Goal: Information Seeking & Learning: Learn about a topic

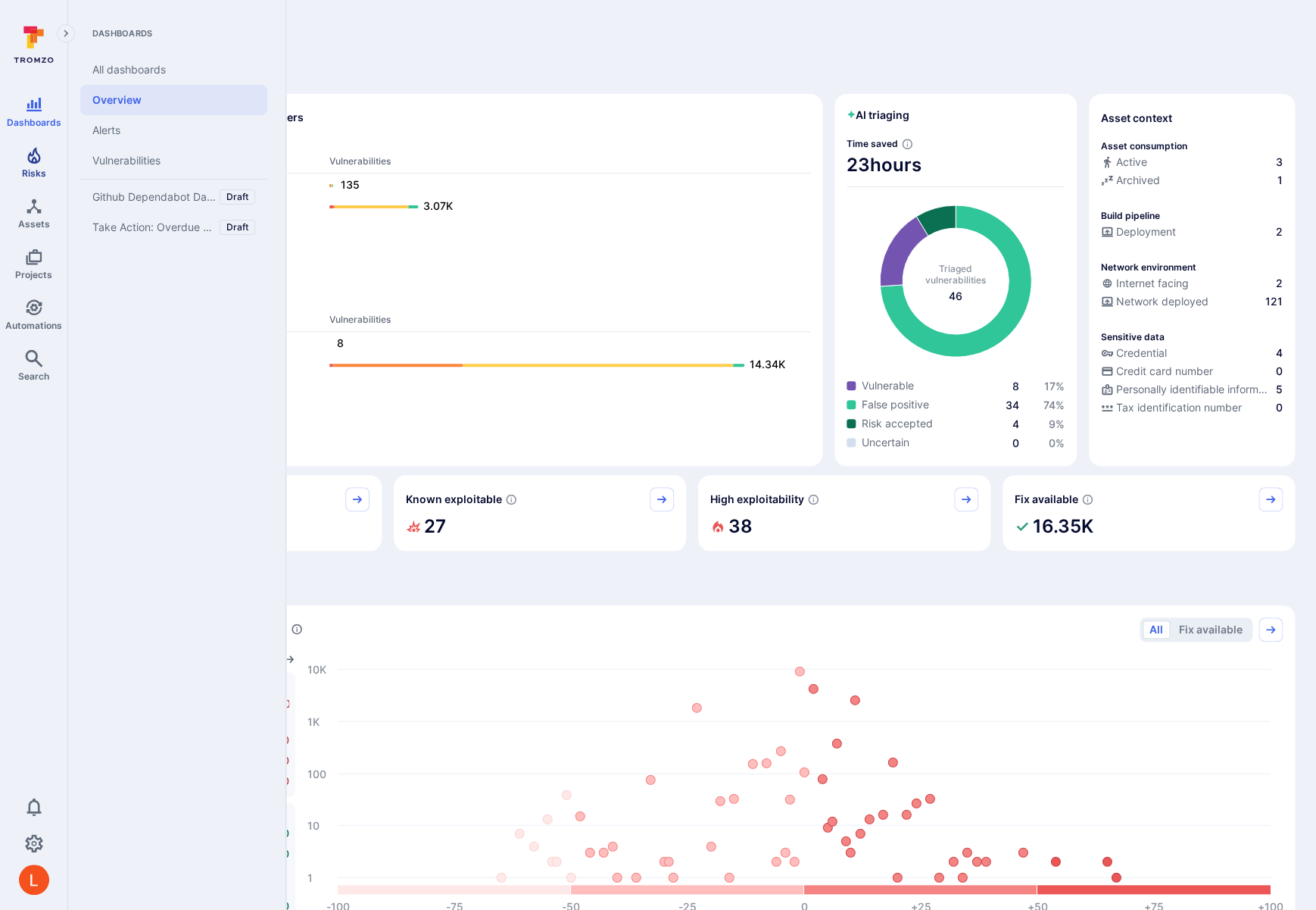
click at [30, 163] on icon "Risks" at bounding box center [33, 155] width 18 height 18
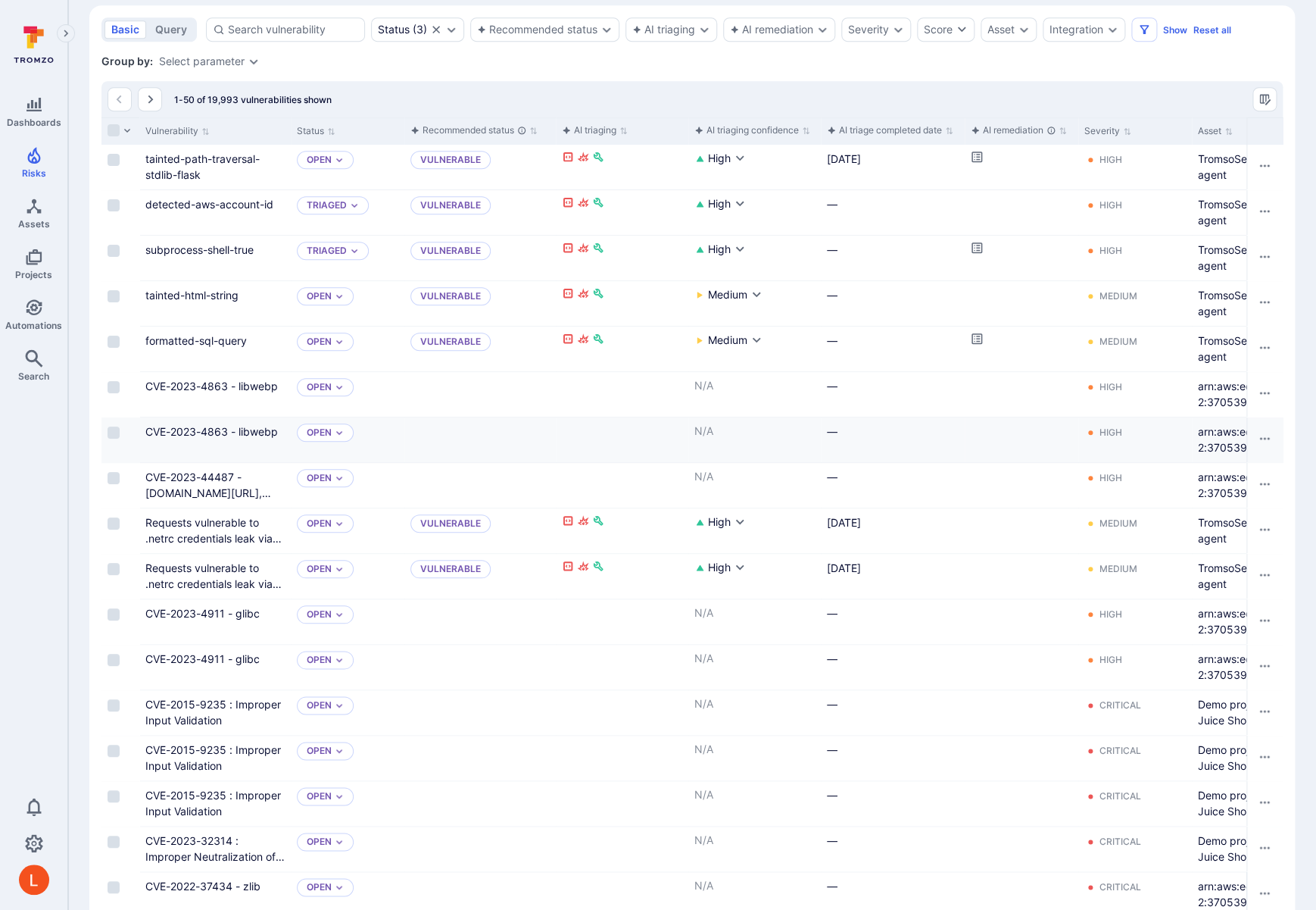
scroll to position [399, 0]
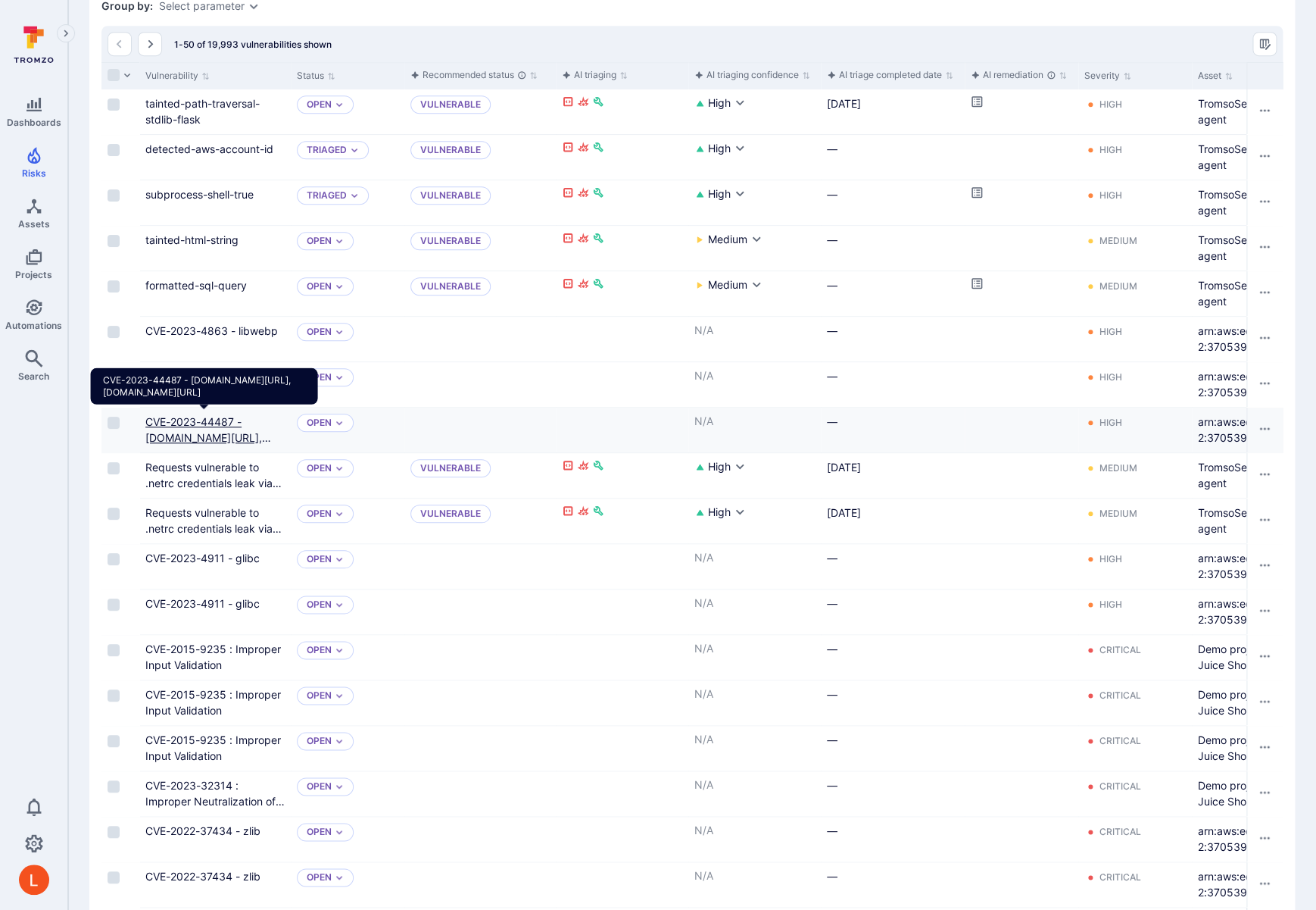
click at [198, 423] on link "CVE-2023-44487 - golang.org/x/net, google.golang.org/grpc" at bounding box center [208, 437] width 125 height 44
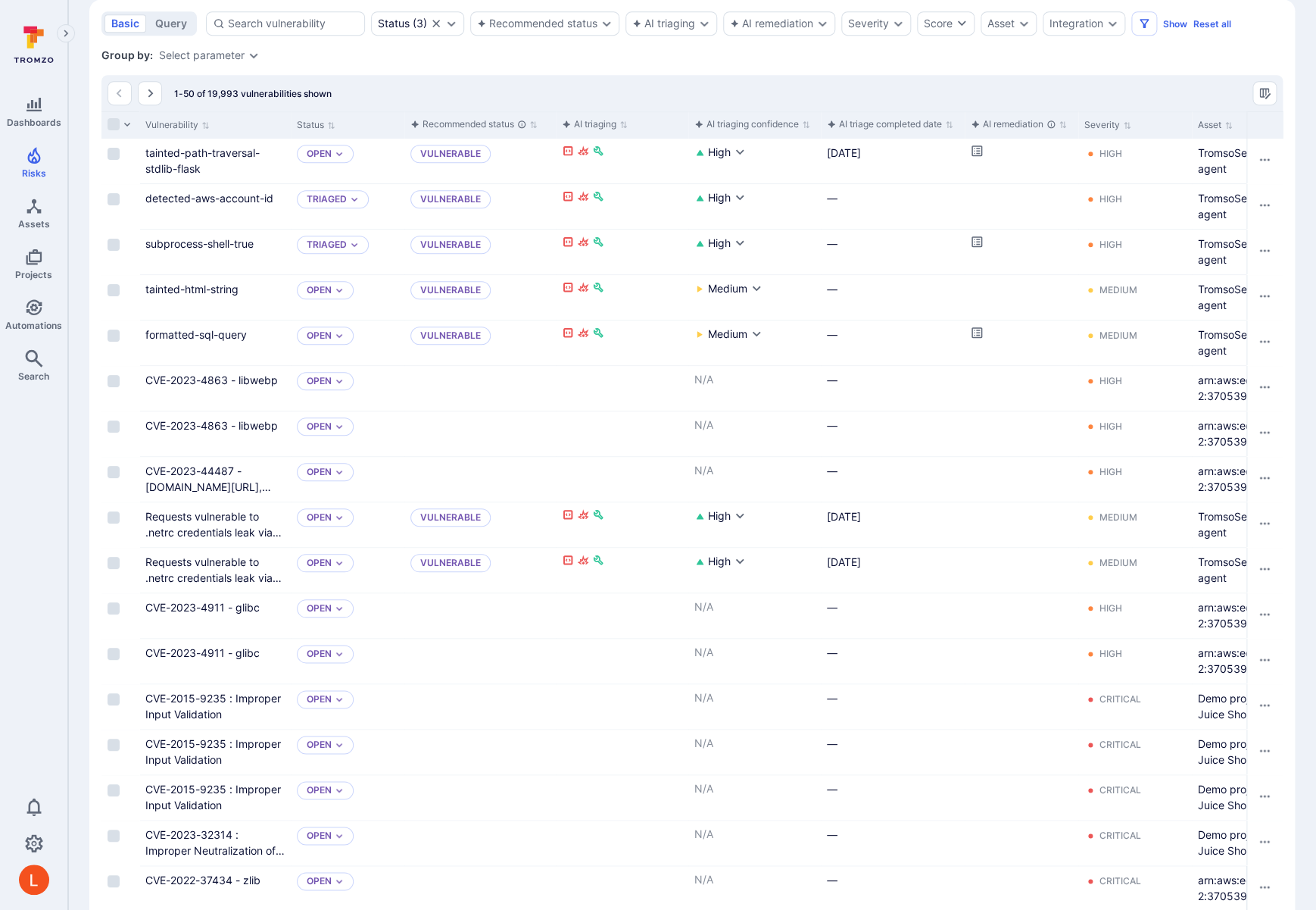
scroll to position [700, 0]
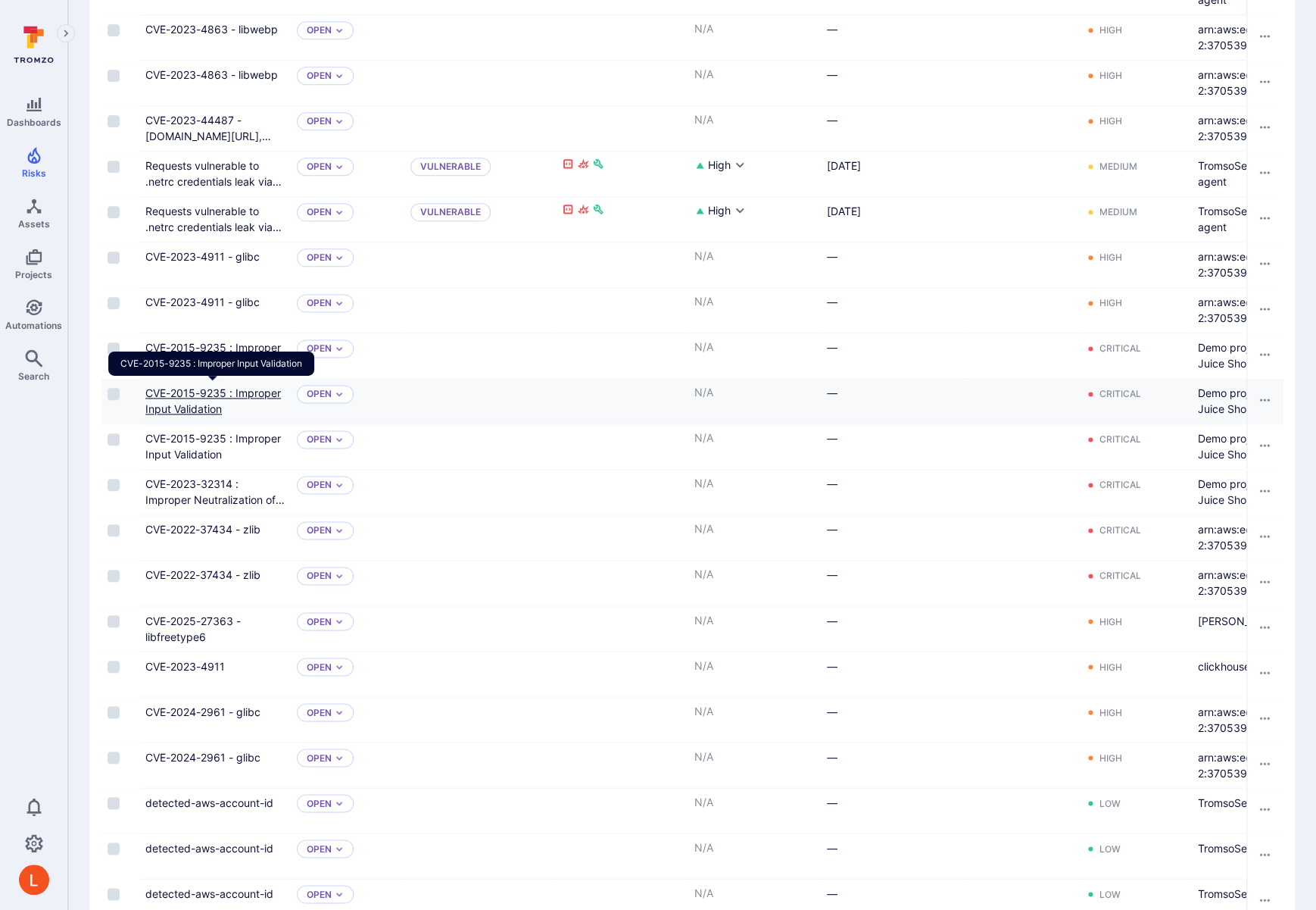
click at [188, 391] on link "CVE-2015-9235 : Improper Input Validation" at bounding box center [213, 400] width 135 height 29
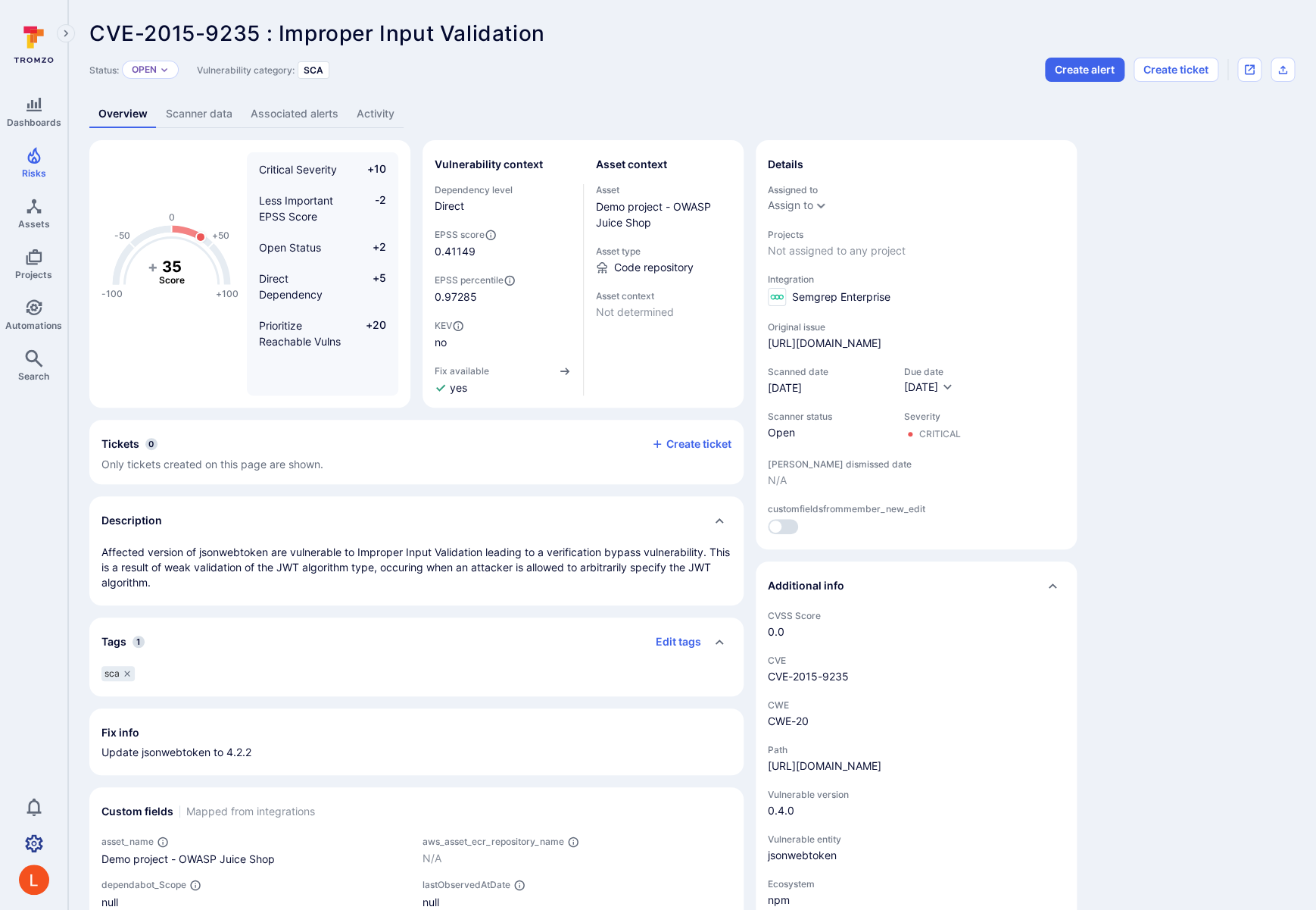
click at [40, 838] on icon "Settings" at bounding box center [33, 842] width 18 height 17
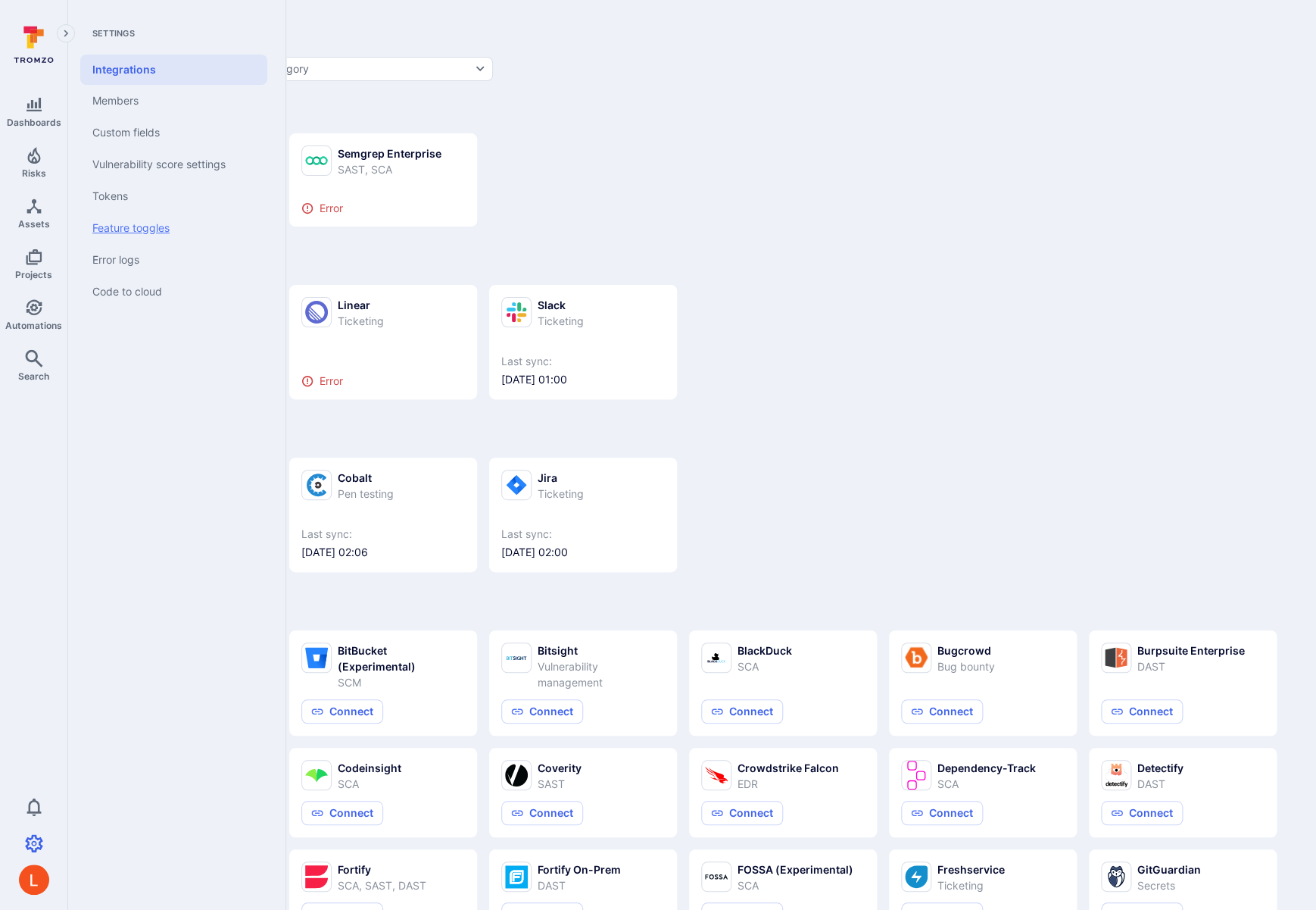
click at [126, 231] on link "Feature toggles" at bounding box center [174, 227] width 187 height 32
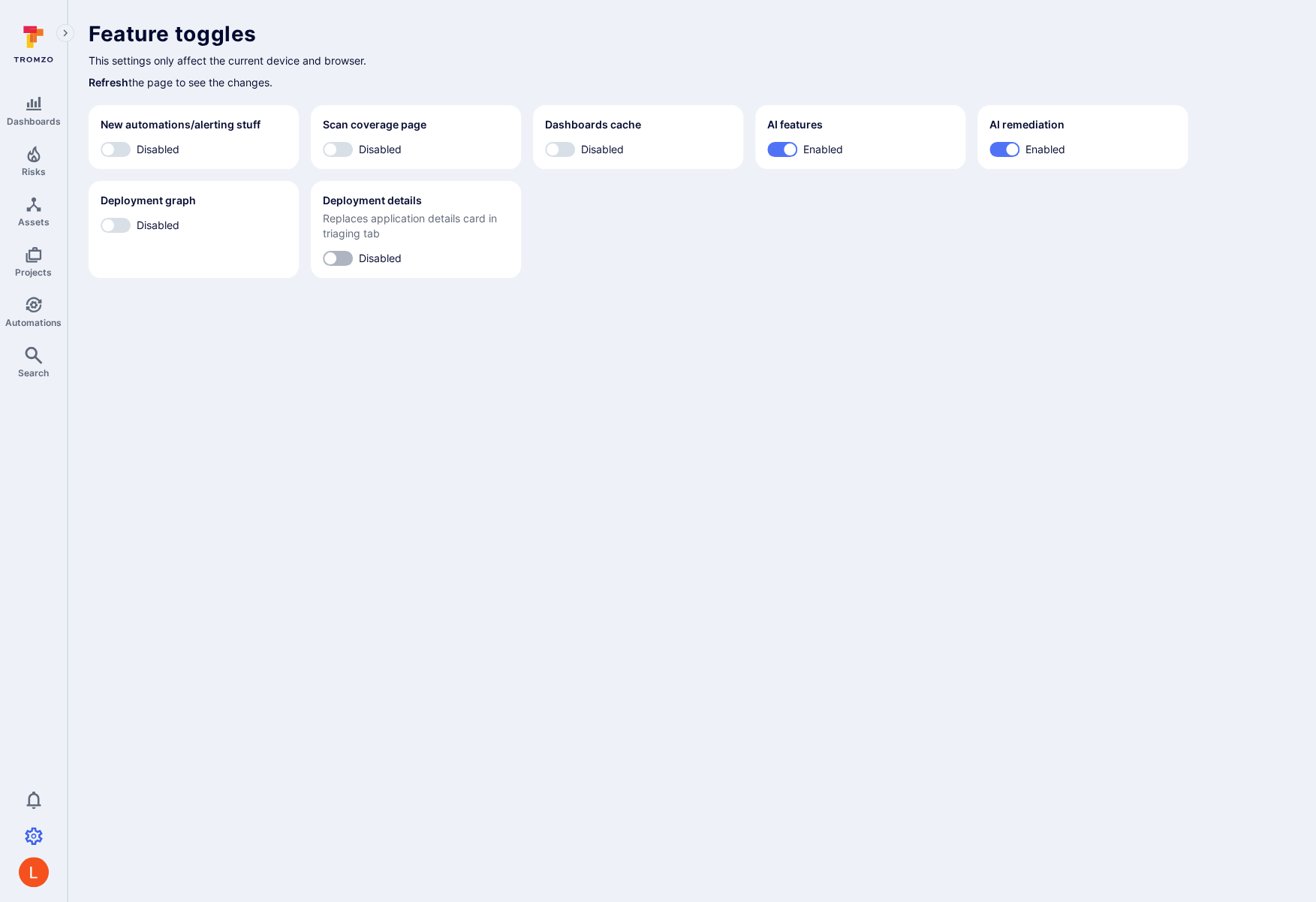
click at [342, 255] on input "Disabled" at bounding box center [331, 258] width 45 height 15
checkbox input "true"
click at [148, 225] on span "Disabled" at bounding box center [158, 225] width 42 height 15
click at [131, 225] on input "Disabled" at bounding box center [108, 225] width 45 height 15
checkbox input "true"
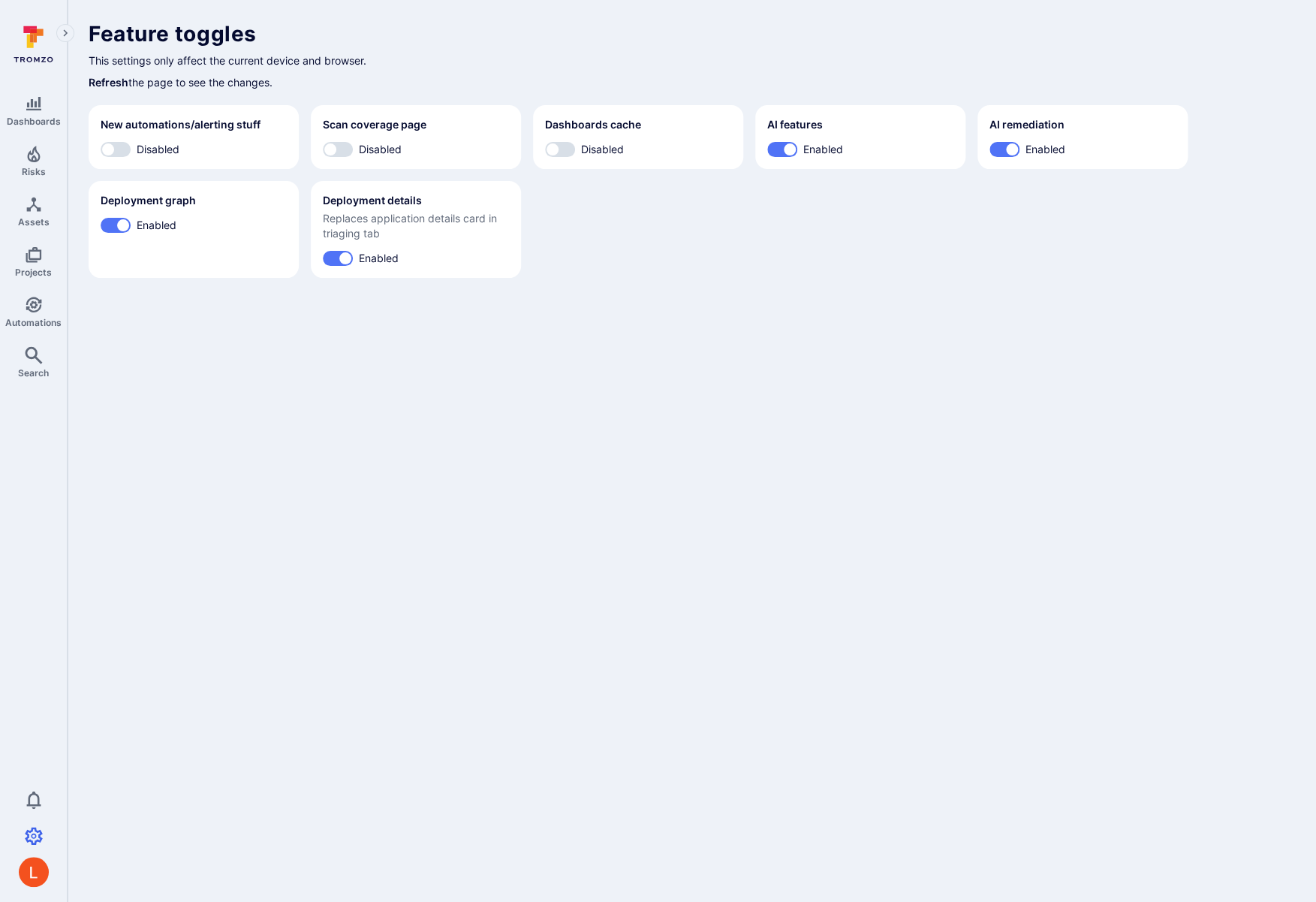
click at [150, 149] on span "Disabled" at bounding box center [158, 149] width 42 height 15
click at [131, 149] on input "Disabled" at bounding box center [108, 149] width 45 height 15
checkbox input "true"
click at [331, 149] on input "Disabled" at bounding box center [331, 149] width 45 height 15
checkbox input "true"
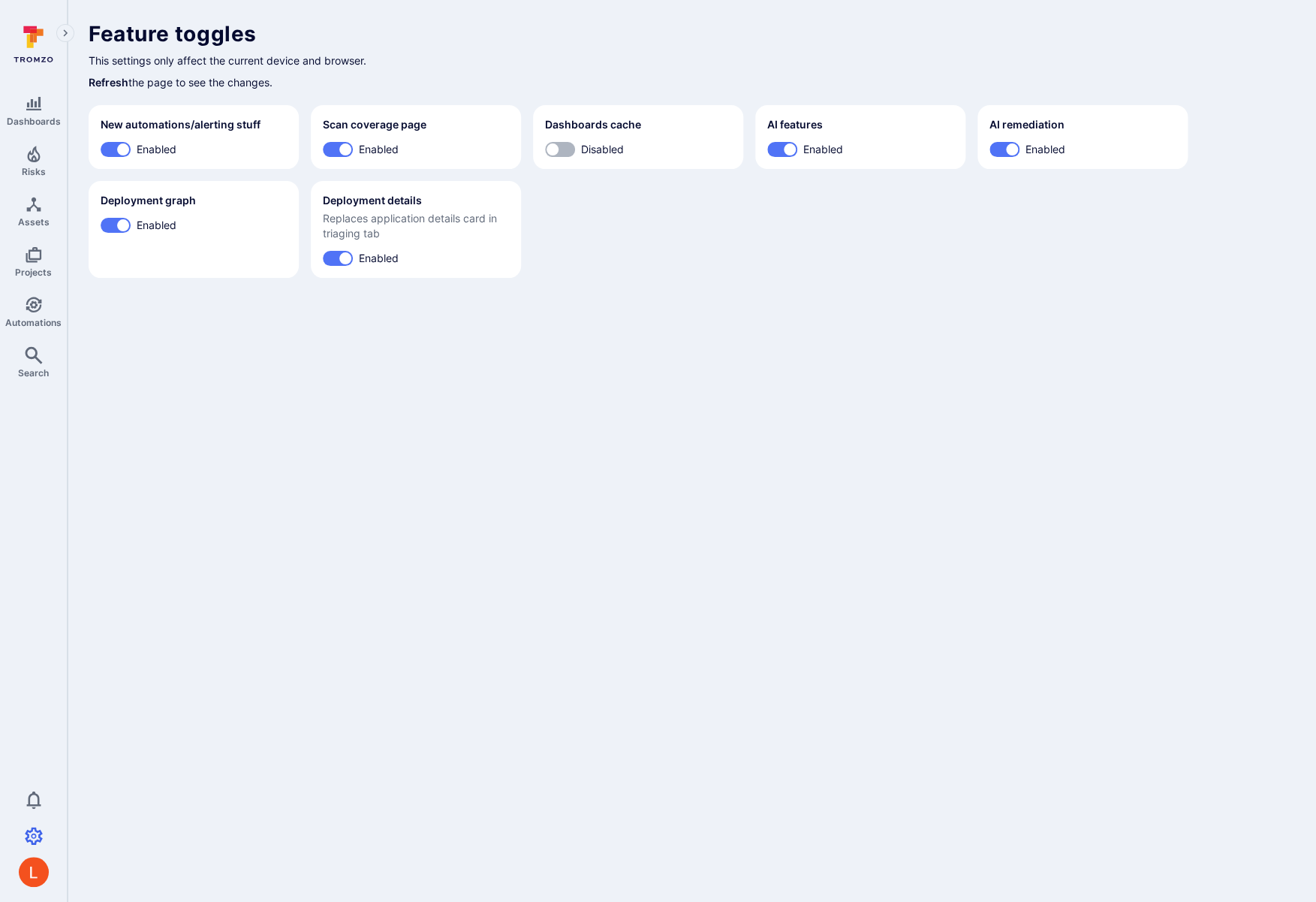
click at [564, 150] on input "Disabled" at bounding box center [552, 149] width 45 height 15
checkbox input "true"
click at [39, 153] on icon "Risks" at bounding box center [33, 154] width 18 height 18
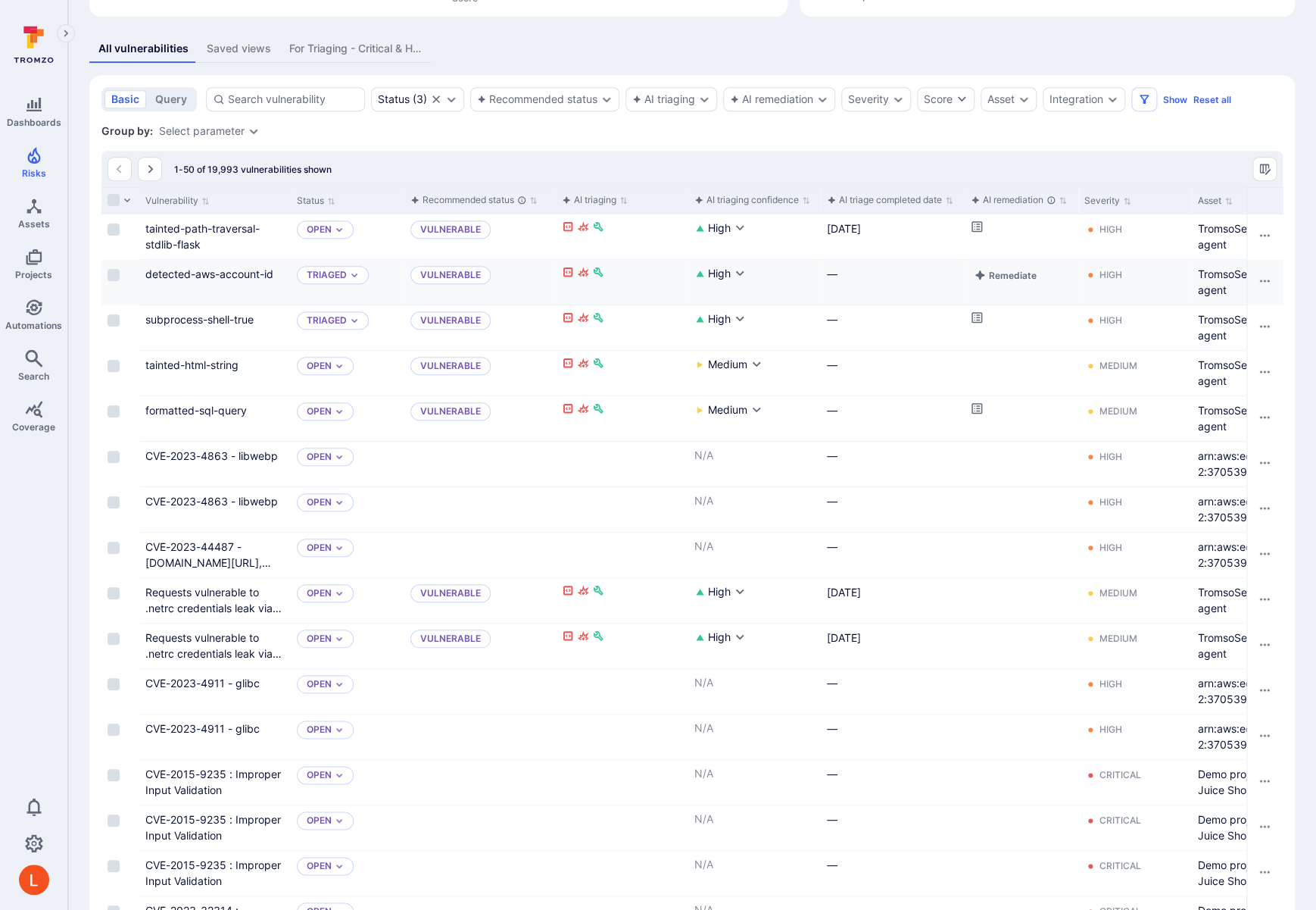
scroll to position [273, 0]
click at [184, 319] on link "subprocess-shell-true" at bounding box center [199, 319] width 108 height 13
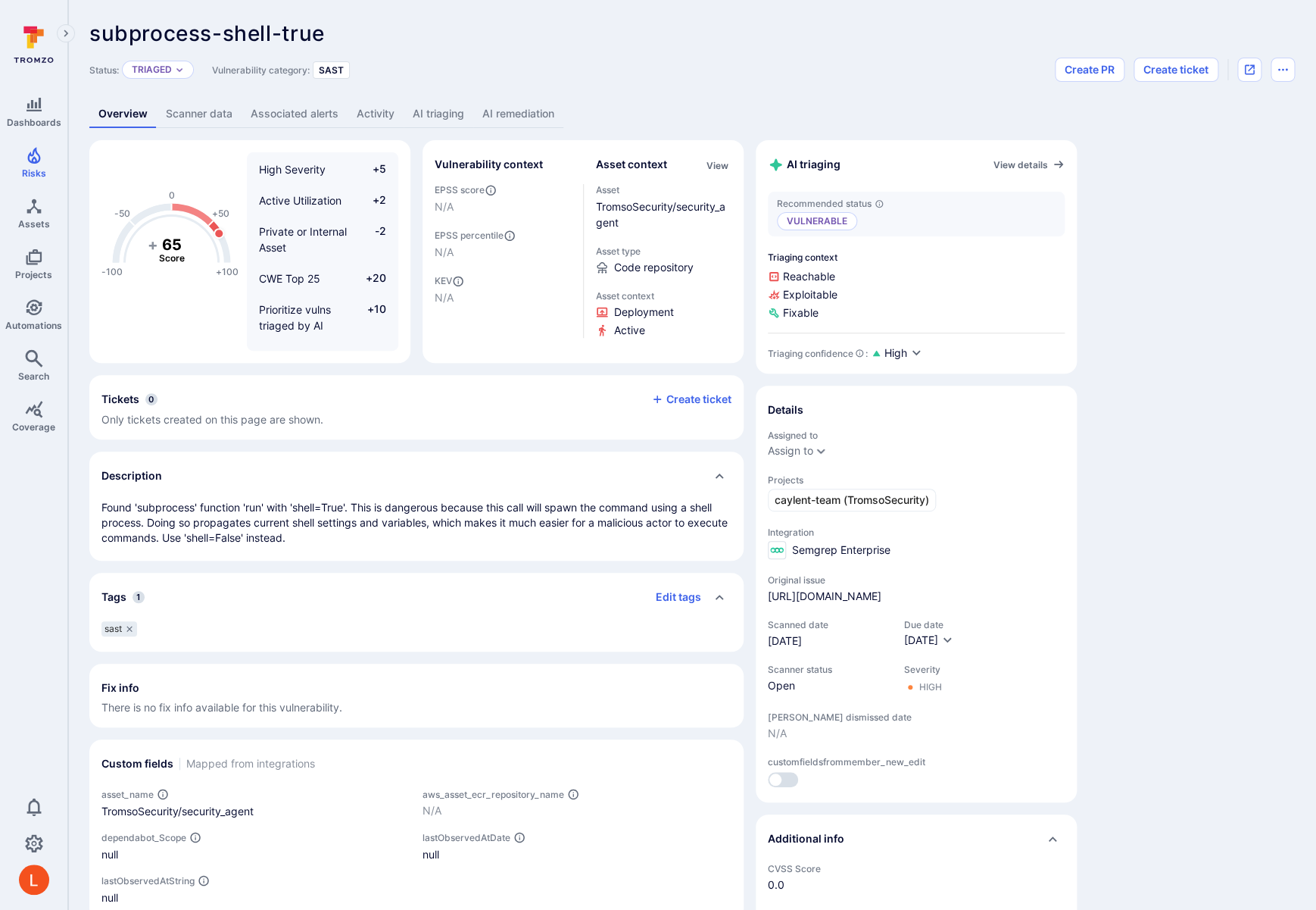
click at [516, 122] on link "AI remediation" at bounding box center [519, 114] width 90 height 28
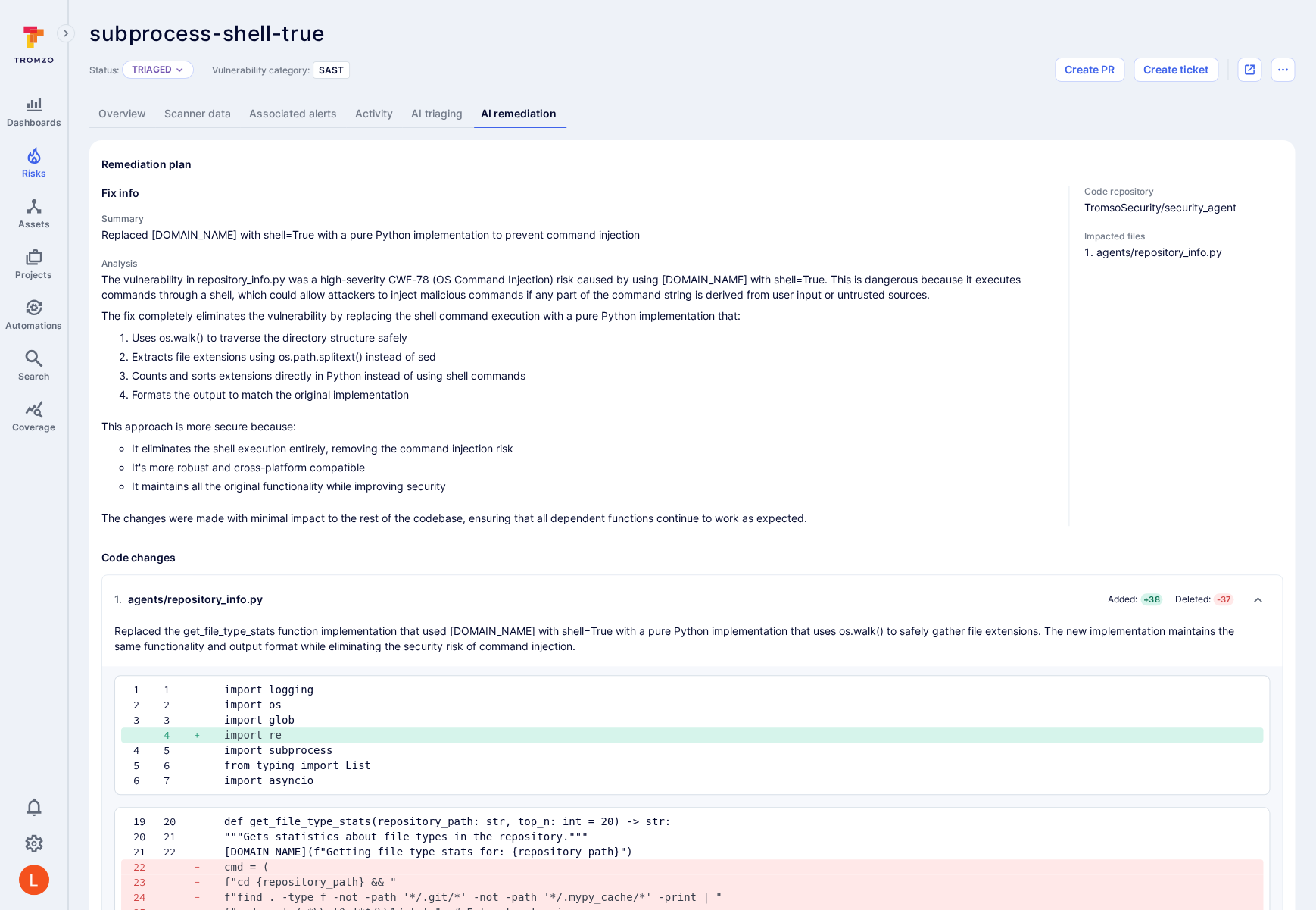
click at [447, 108] on link "AI triaging" at bounding box center [436, 114] width 69 height 28
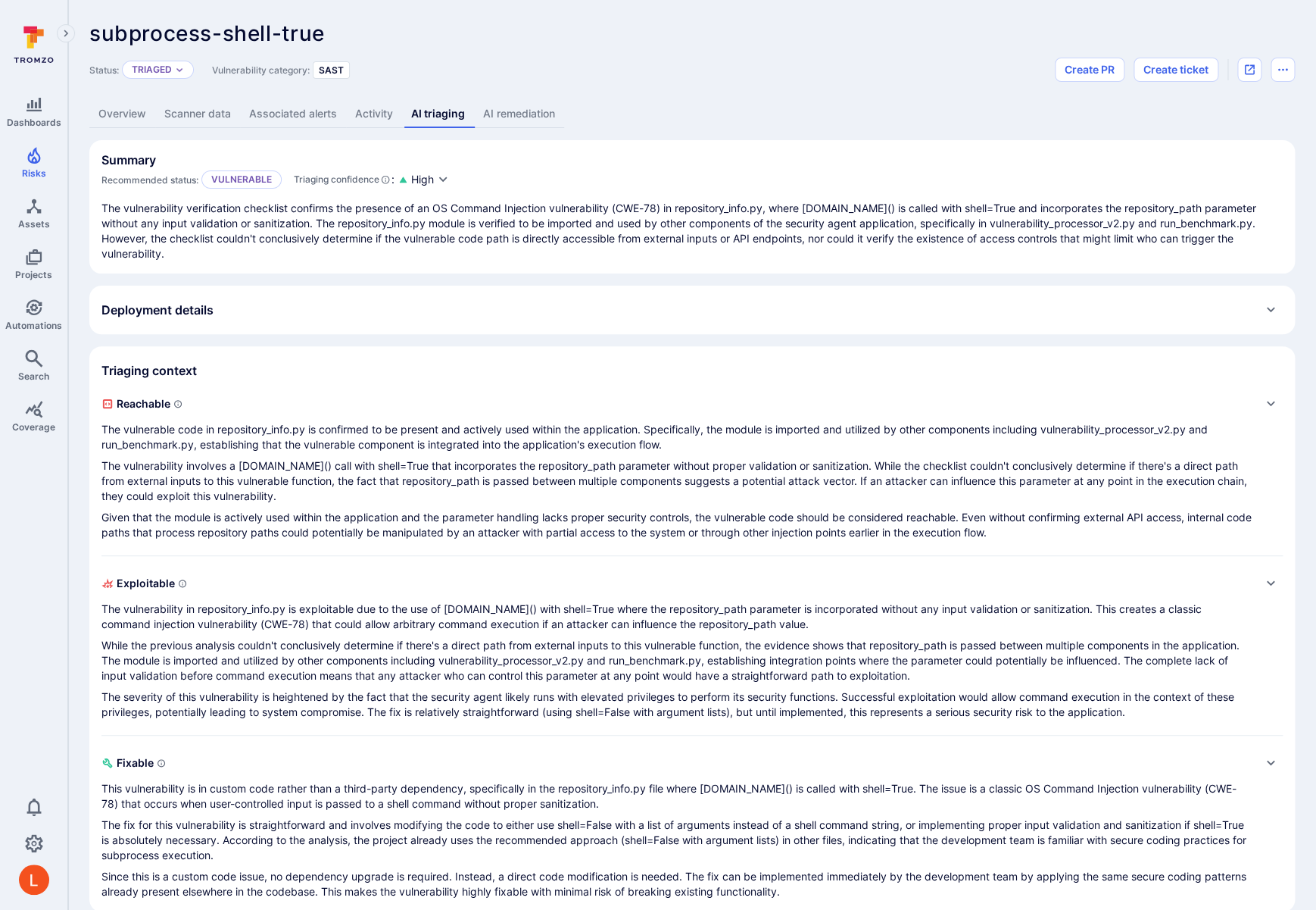
click at [513, 118] on link "AI remediation" at bounding box center [519, 114] width 90 height 28
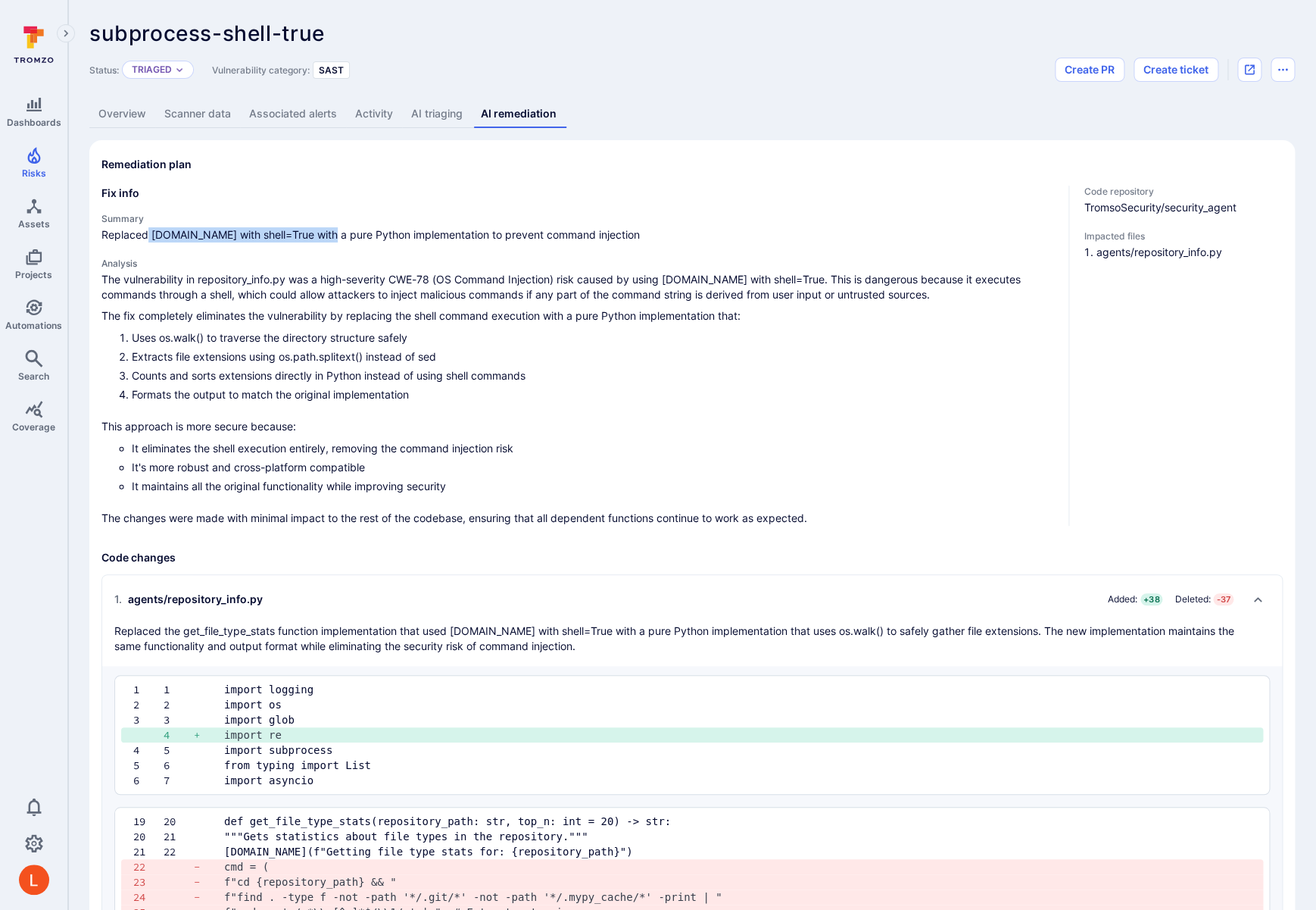
drag, startPoint x: 150, startPoint y: 236, endPoint x: 324, endPoint y: 235, distance: 174.0
click at [324, 235] on span "Replaced subprocess.run with shell=True with a pure Python implementation to pr…" at bounding box center [579, 235] width 955 height 15
click at [288, 307] on div "The vulnerability in repository_info.py was a high-severity CWE-78 (OS Command …" at bounding box center [579, 399] width 955 height 254
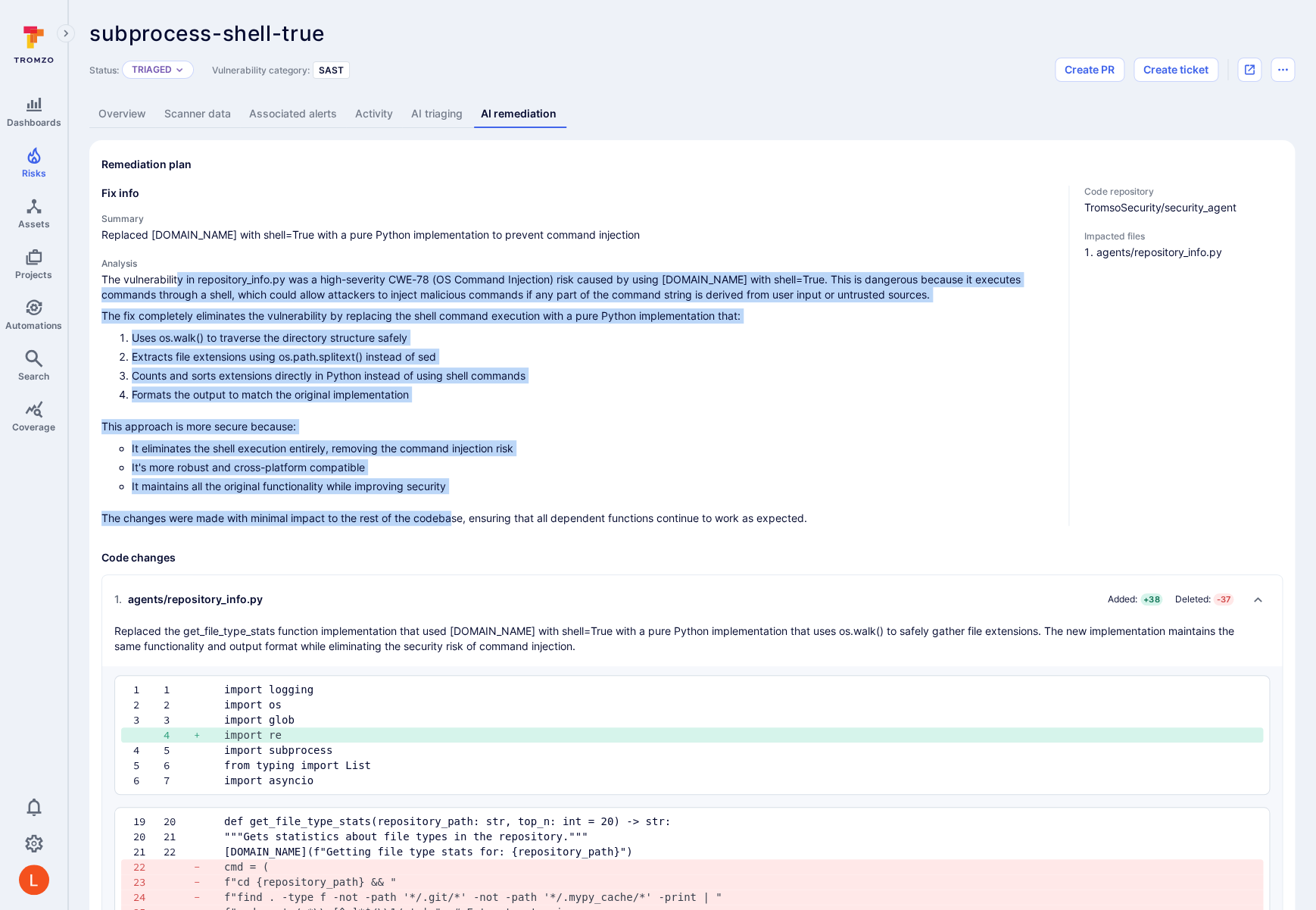
drag, startPoint x: 180, startPoint y: 274, endPoint x: 452, endPoint y: 521, distance: 367.4
click at [452, 521] on div "The vulnerability in repository_info.py was a high-severity CWE-78 (OS Command …" at bounding box center [579, 399] width 955 height 254
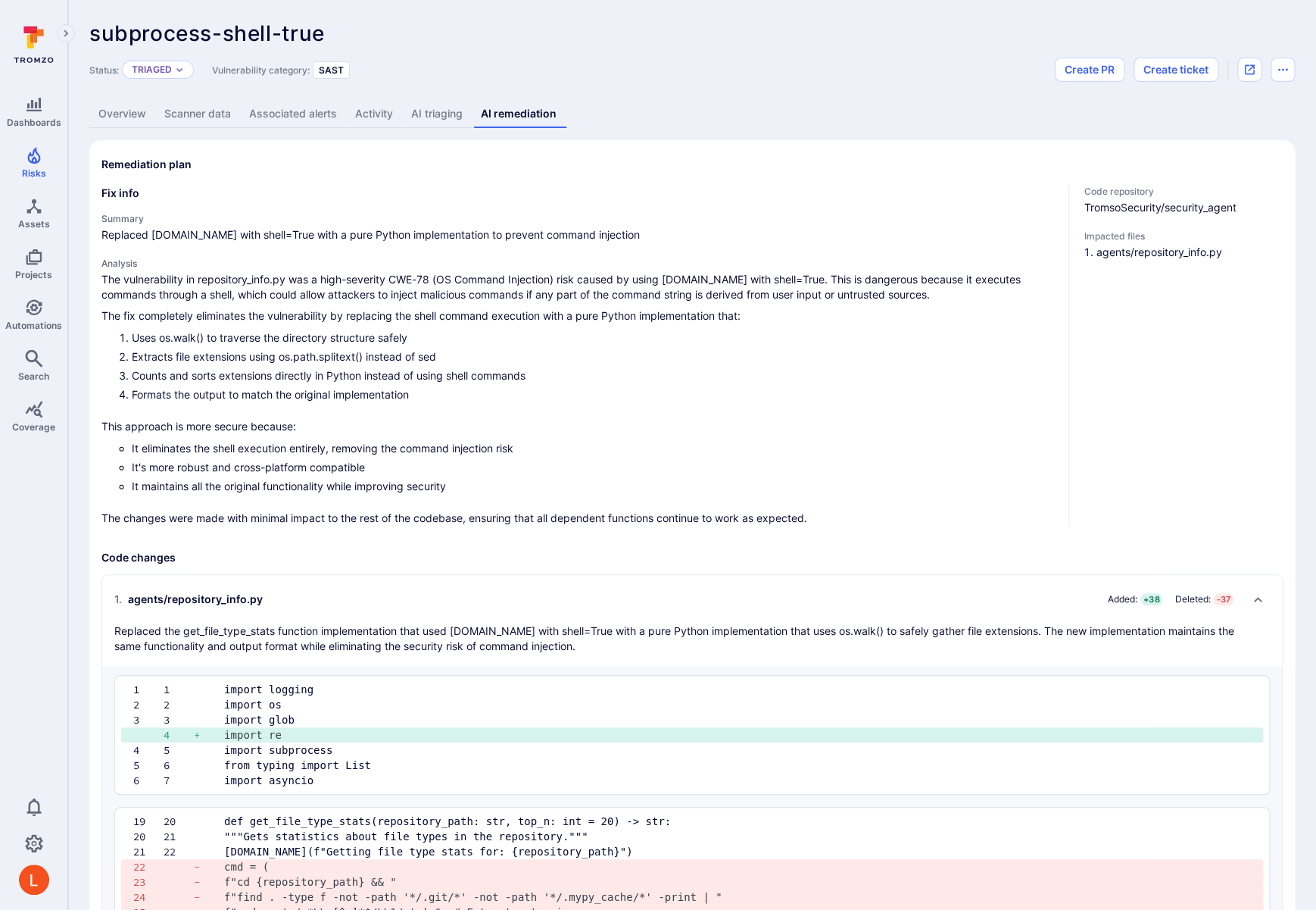
click at [496, 524] on p "The changes were made with minimal impact to the rest of the codebase, ensuring…" at bounding box center [579, 517] width 955 height 15
click at [332, 496] on div "The vulnerability in repository_info.py was a high-severity CWE-78 (OS Command …" at bounding box center [579, 399] width 955 height 254
click at [418, 340] on li "Uses os.walk() to traverse the directory structure safely" at bounding box center [593, 337] width 924 height 16
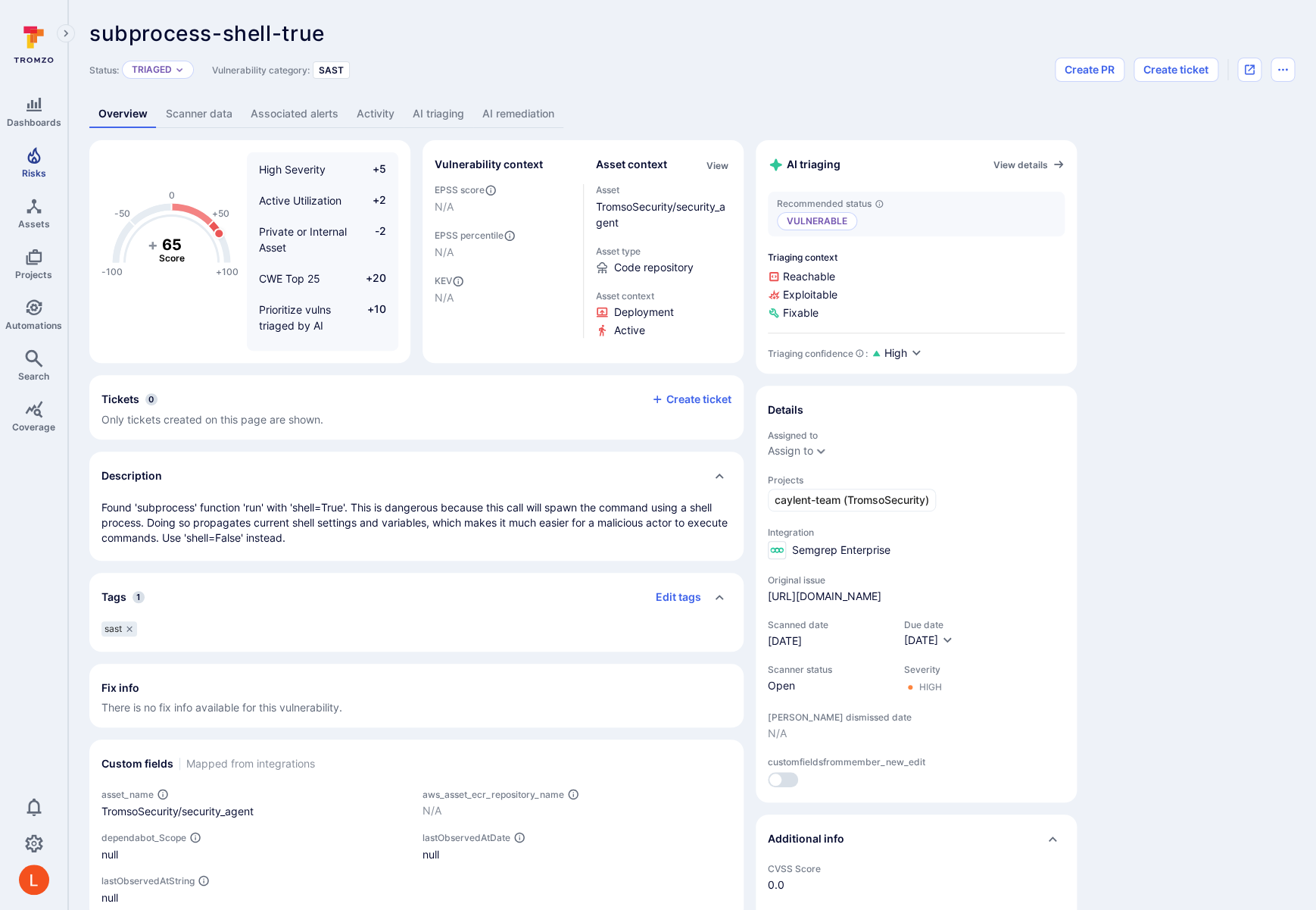
click at [37, 163] on icon "Risks" at bounding box center [33, 155] width 13 height 16
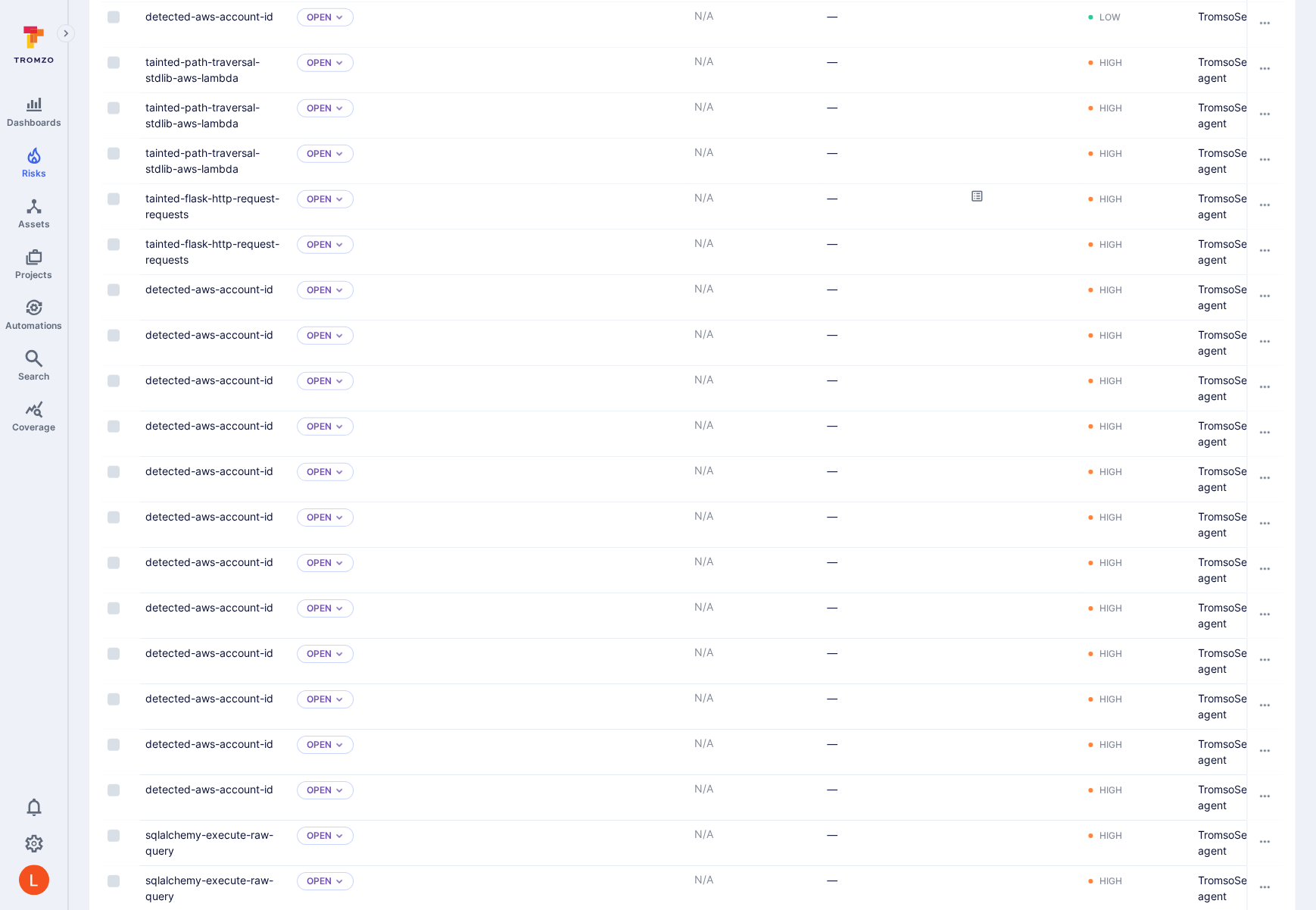
scroll to position [1904, 0]
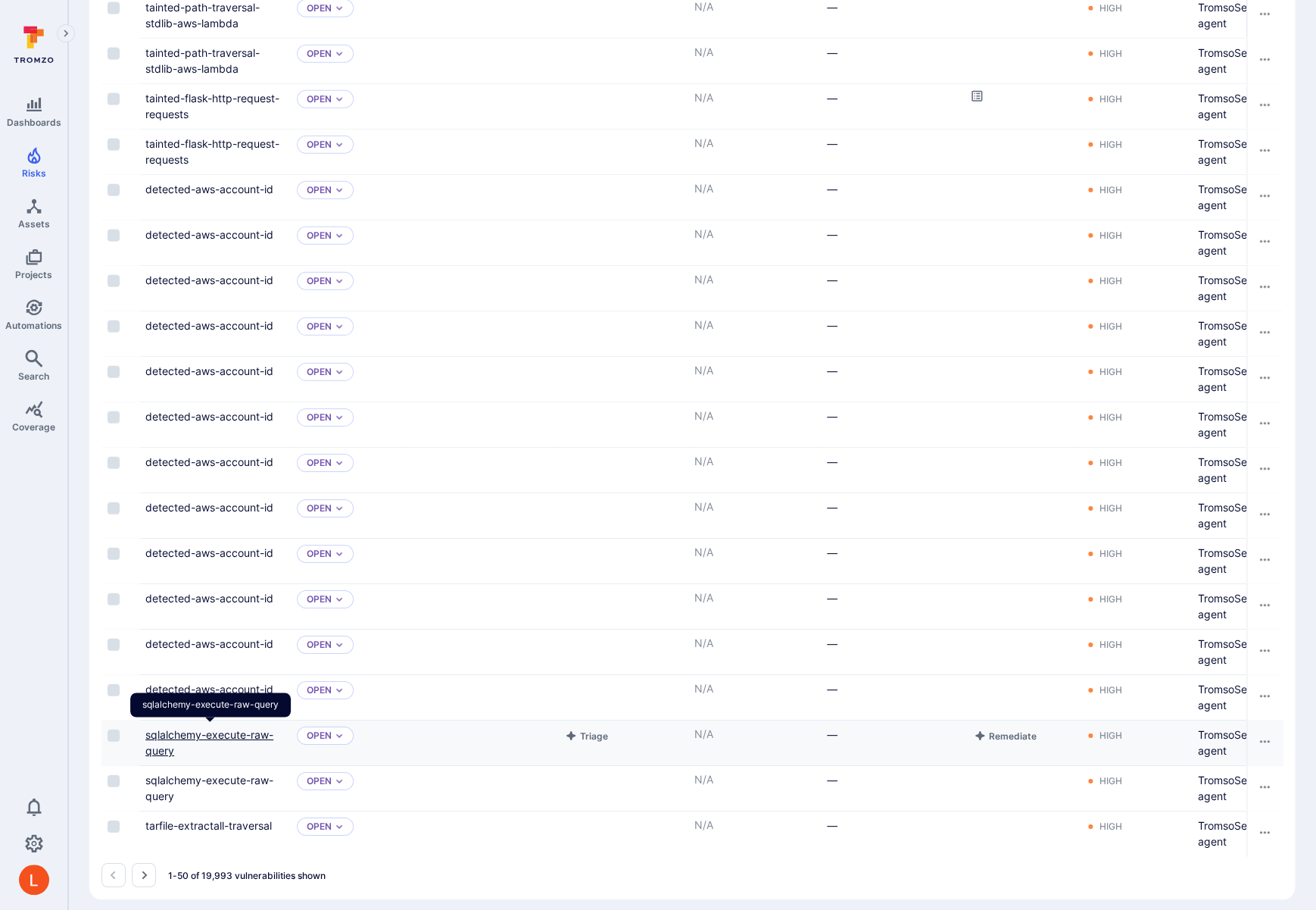
click at [229, 733] on link "sqlalchemy-execute-raw-query" at bounding box center [209, 742] width 128 height 29
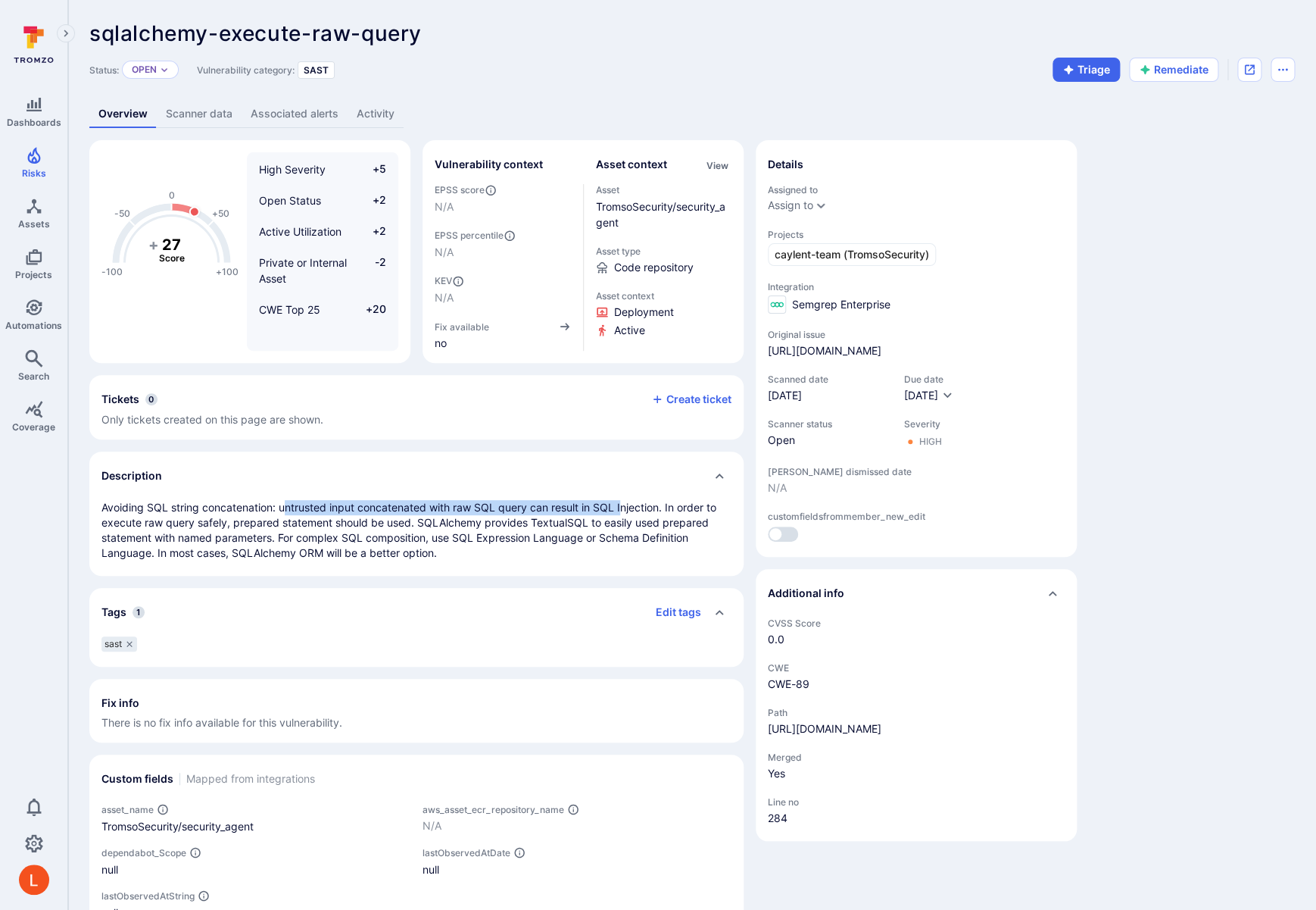
drag, startPoint x: 288, startPoint y: 507, endPoint x: 624, endPoint y: 509, distance: 336.0
click at [624, 509] on p "Avoiding SQL string concatenation: untrusted input concatenated with raw SQL qu…" at bounding box center [416, 531] width 630 height 61
click at [615, 521] on p "Avoiding SQL string concatenation: untrusted input concatenated with raw SQL qu…" at bounding box center [416, 531] width 630 height 61
click at [1173, 70] on button "Remediate" at bounding box center [1173, 69] width 90 height 24
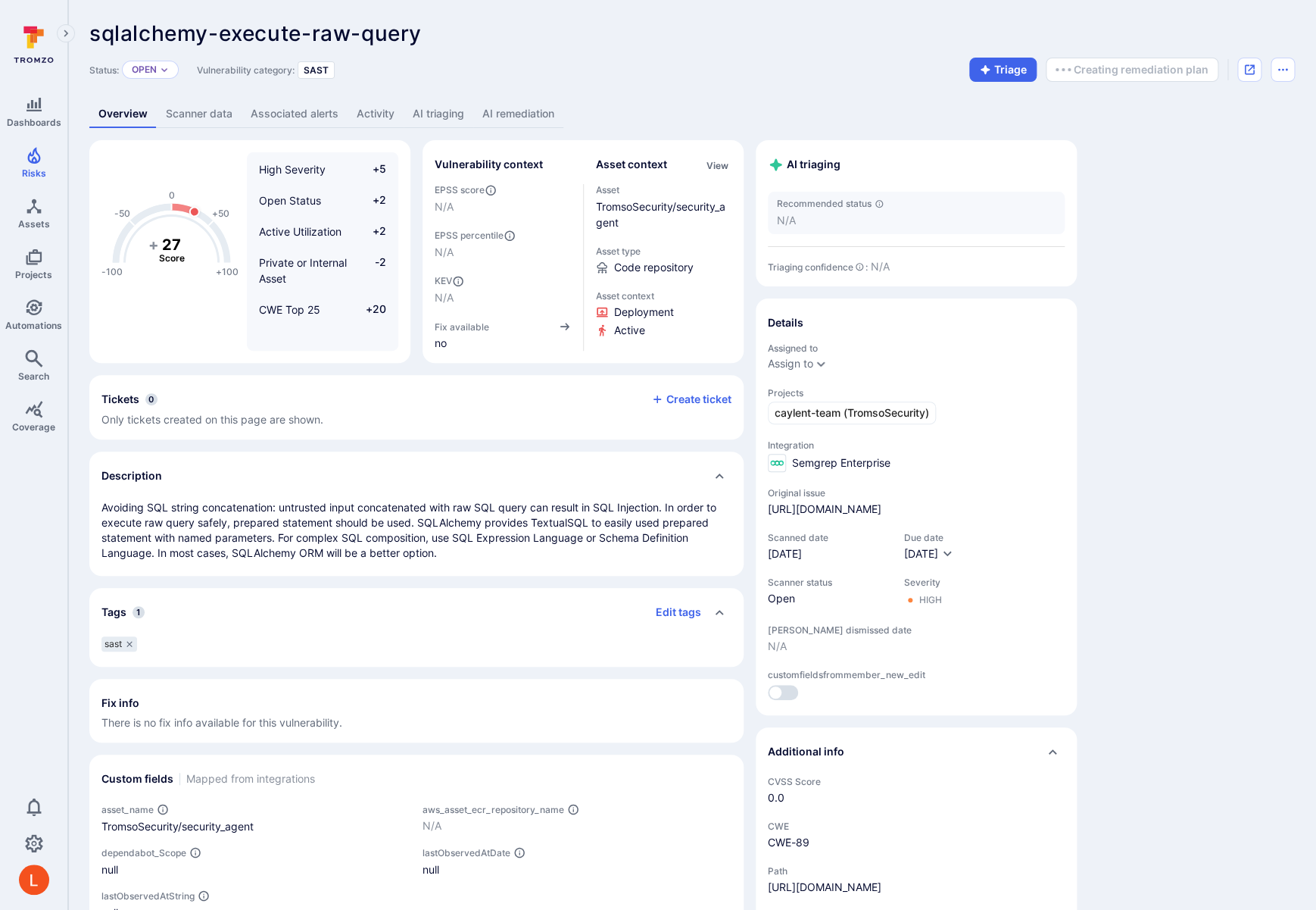
click at [524, 114] on link "AI remediation" at bounding box center [519, 114] width 90 height 28
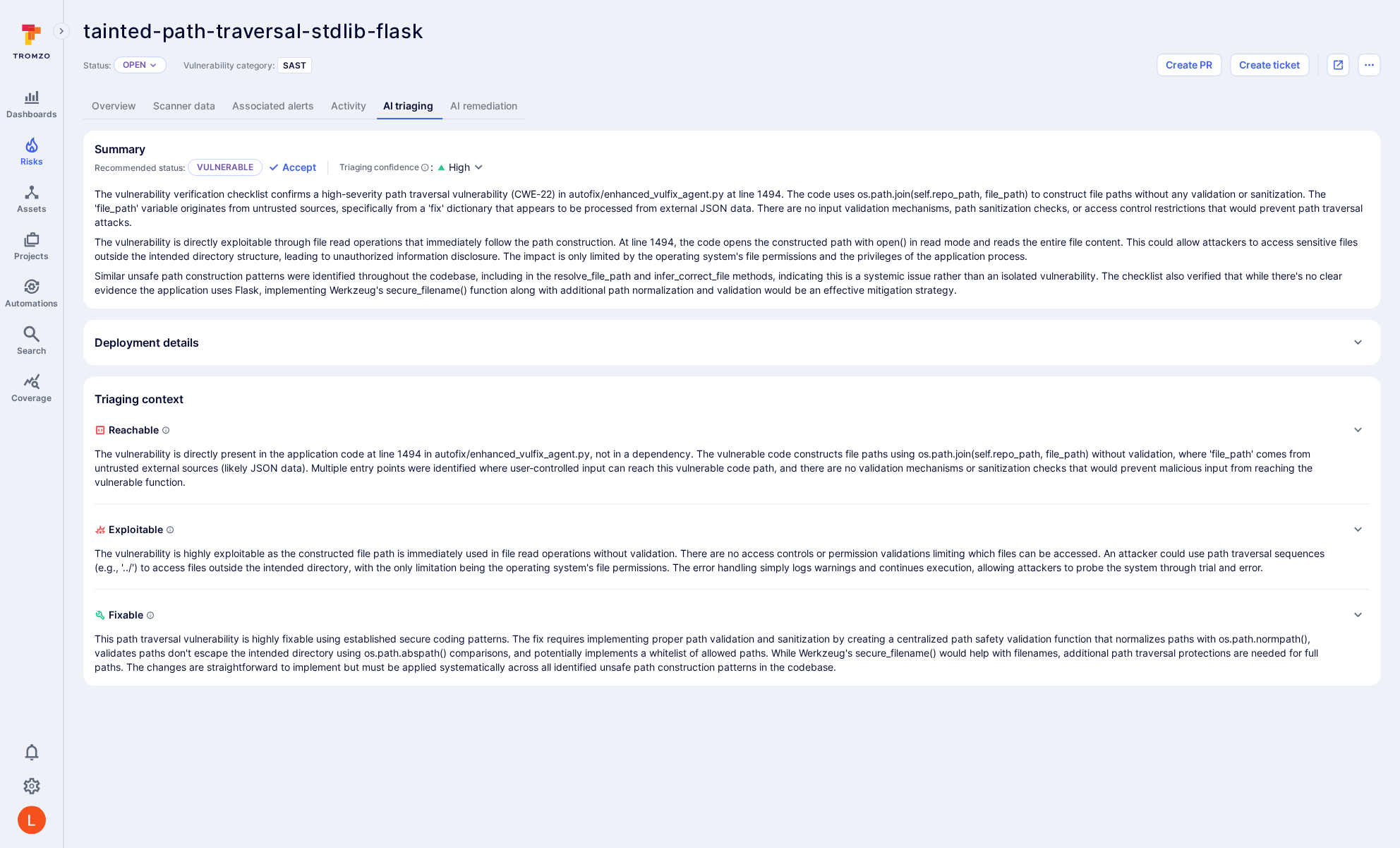
click at [481, 113] on link "AI remediation" at bounding box center [484, 106] width 84 height 26
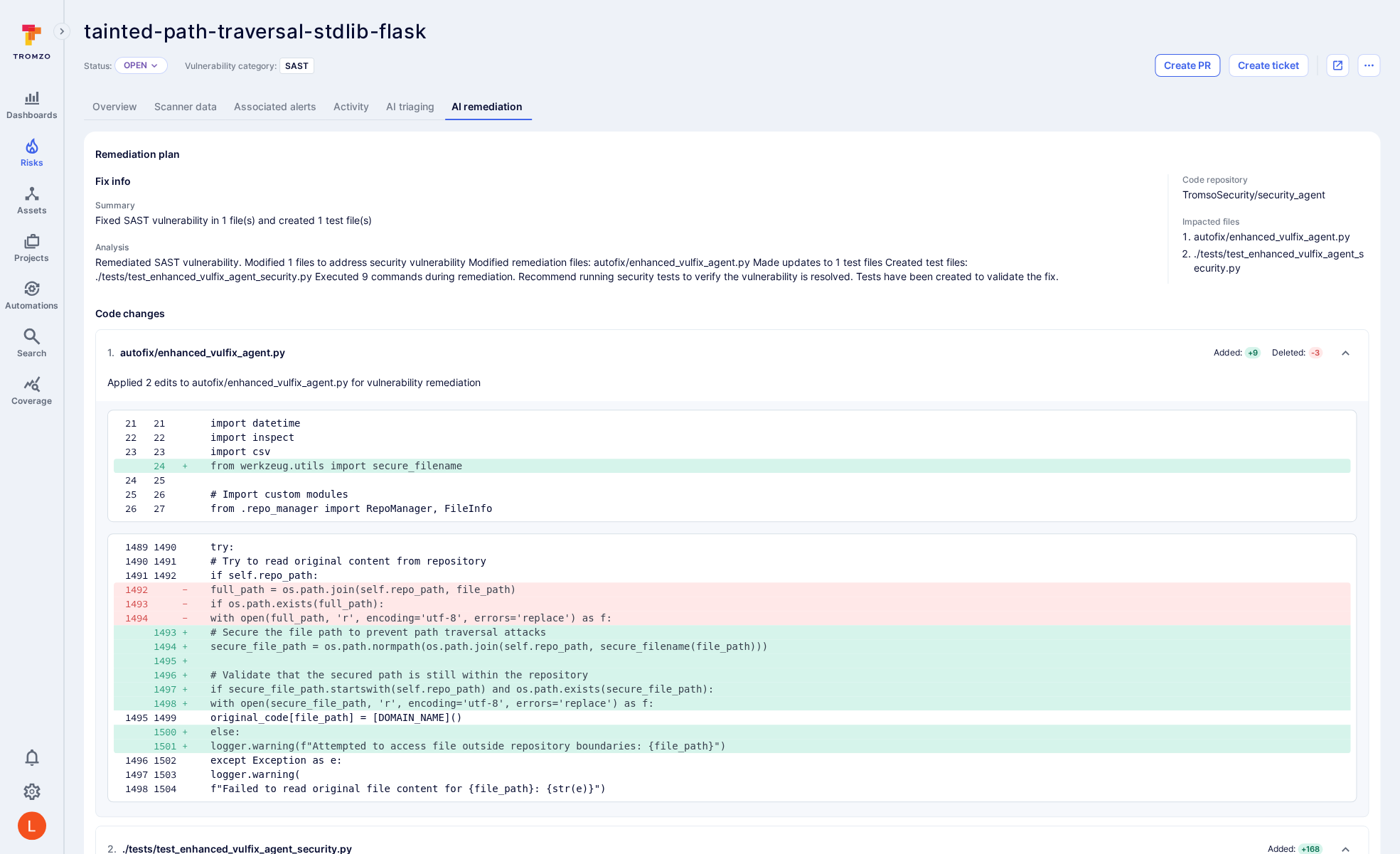
click at [1185, 65] on button "Create PR" at bounding box center [1187, 65] width 65 height 23
